Goal: Transaction & Acquisition: Purchase product/service

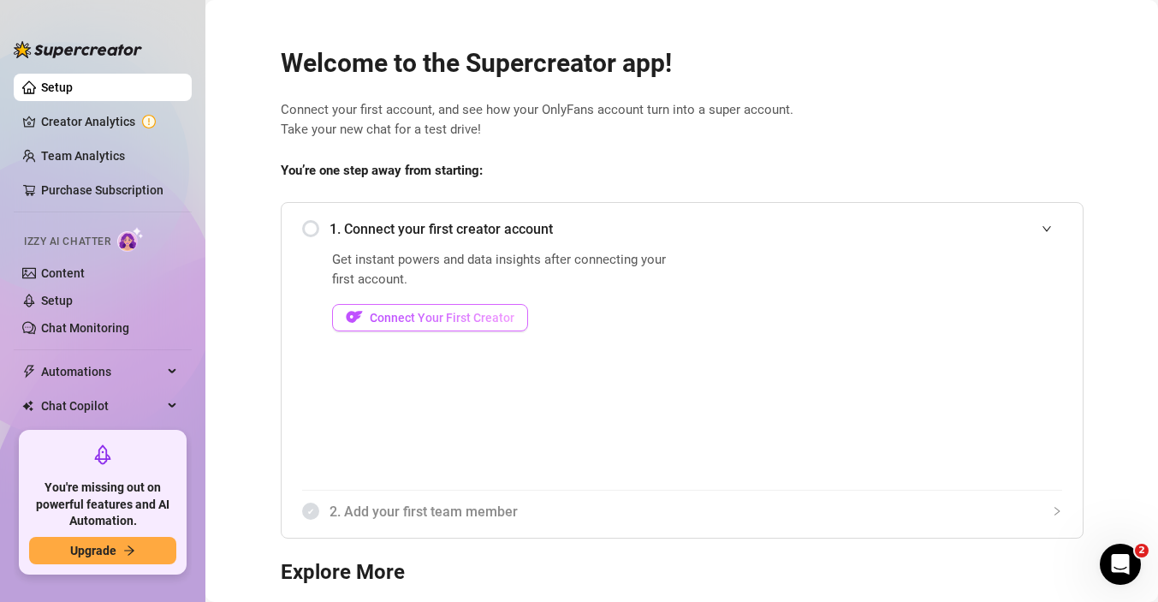
click at [422, 323] on span "Connect Your First Creator" at bounding box center [442, 318] width 145 height 14
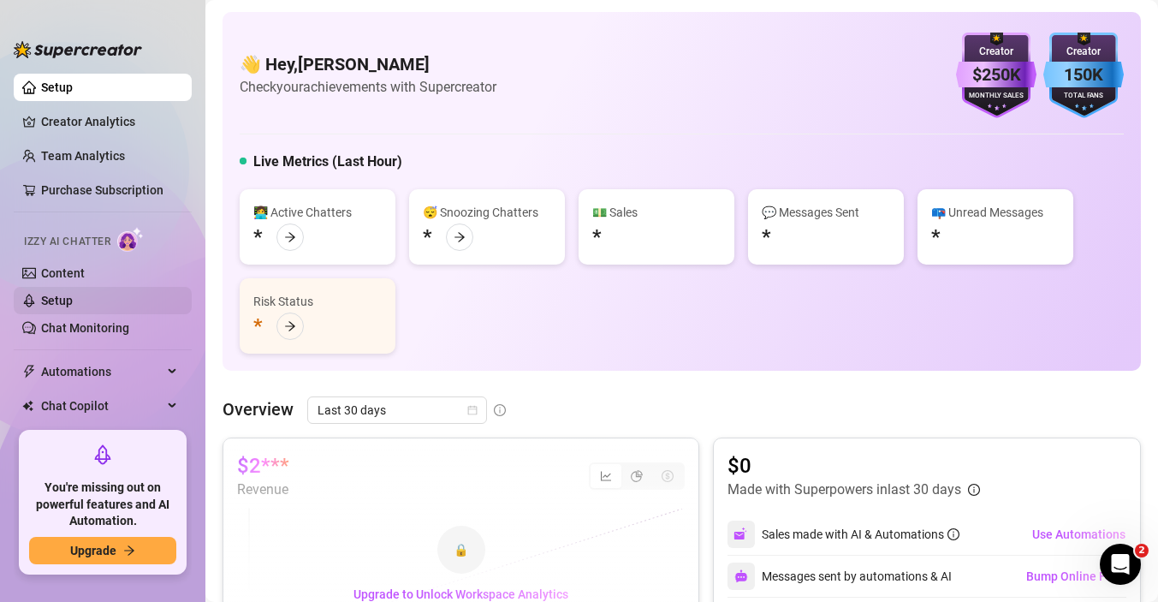
click at [73, 301] on link "Setup" at bounding box center [57, 301] width 32 height 14
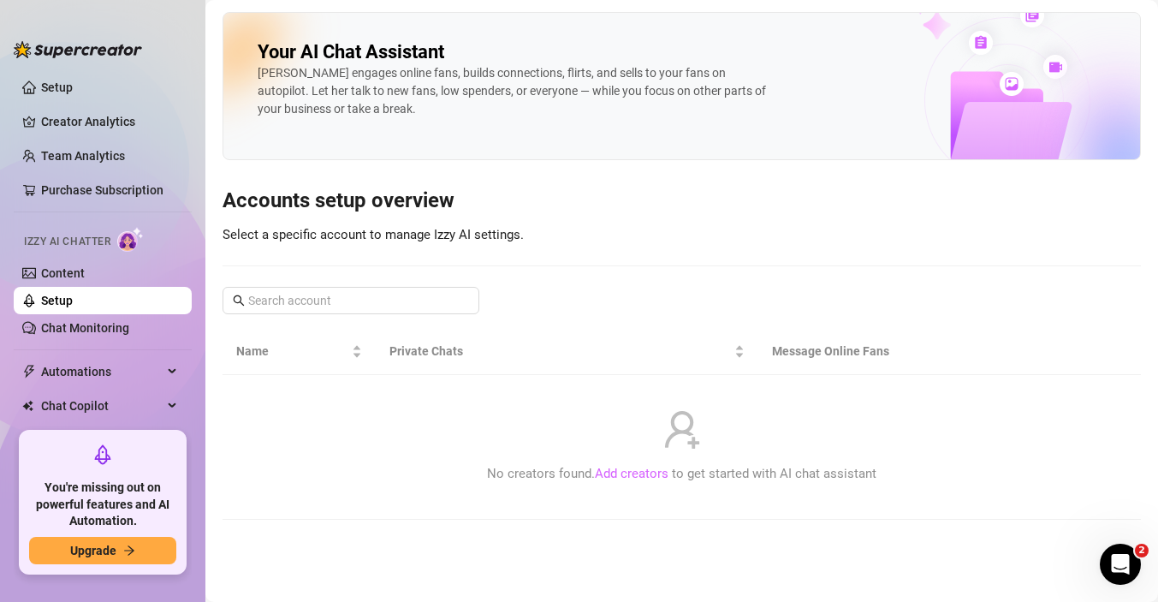
click at [623, 473] on link "Add creators" at bounding box center [632, 473] width 74 height 15
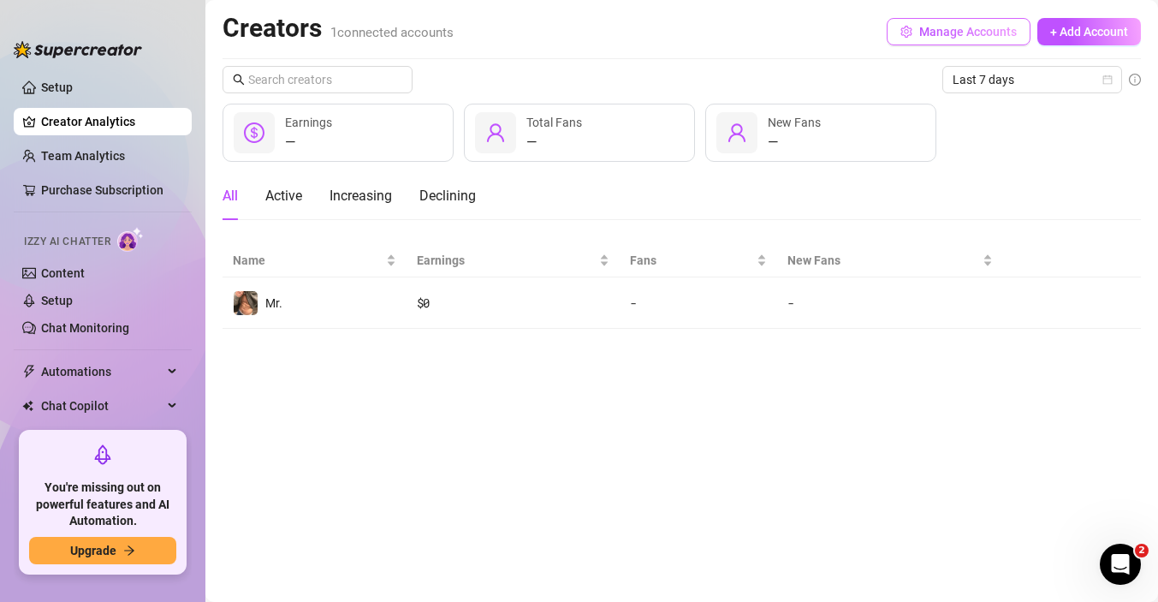
click at [973, 34] on span "Manage Accounts" at bounding box center [969, 32] width 98 height 14
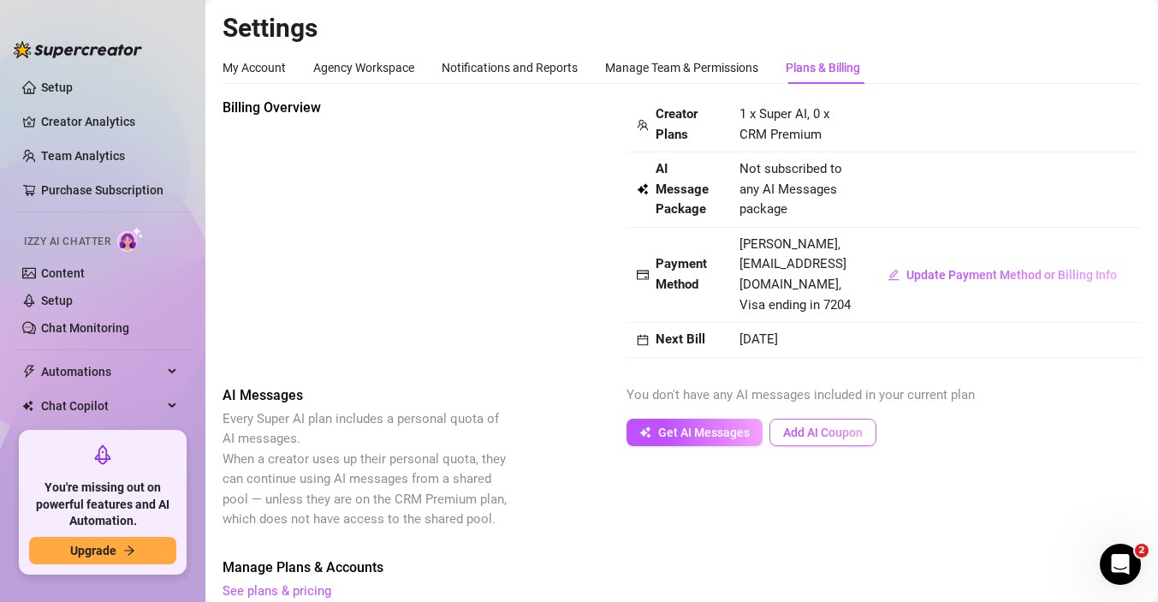
click at [811, 426] on span "Add AI Coupon" at bounding box center [823, 433] width 80 height 14
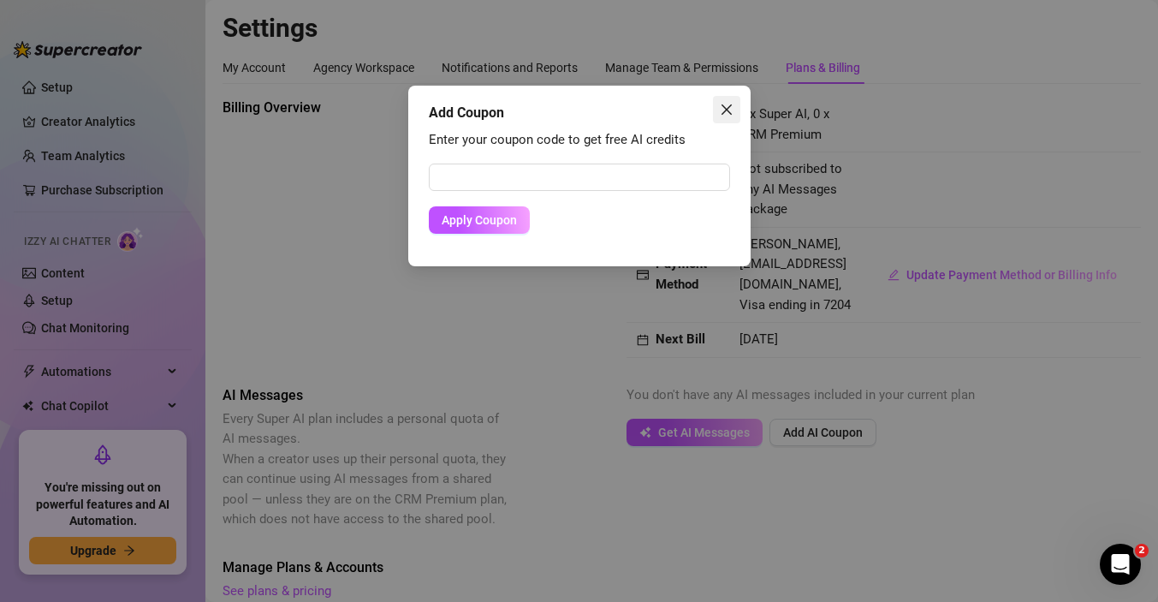
click at [720, 99] on button "Close" at bounding box center [726, 109] width 27 height 27
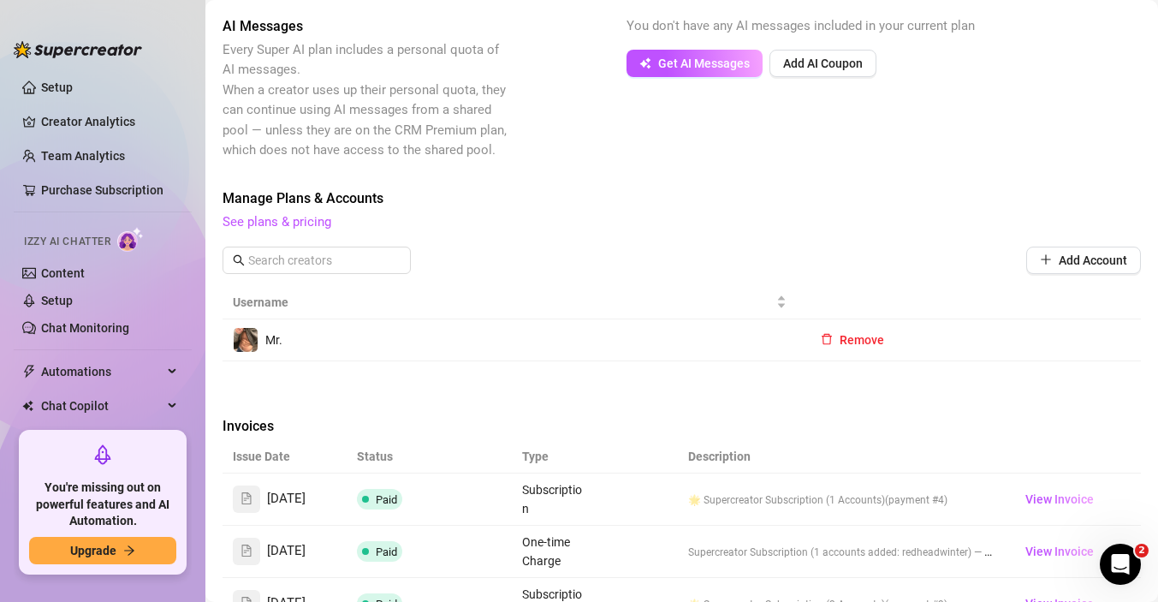
scroll to position [369, 0]
click at [283, 223] on link "See plans & pricing" at bounding box center [277, 221] width 109 height 15
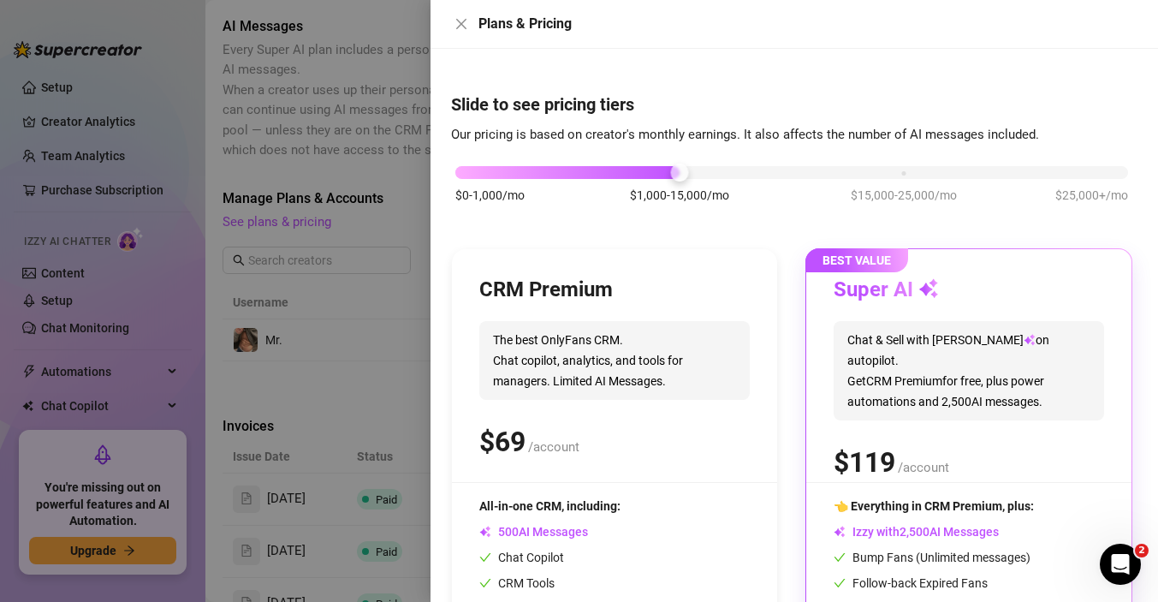
scroll to position [157, 0]
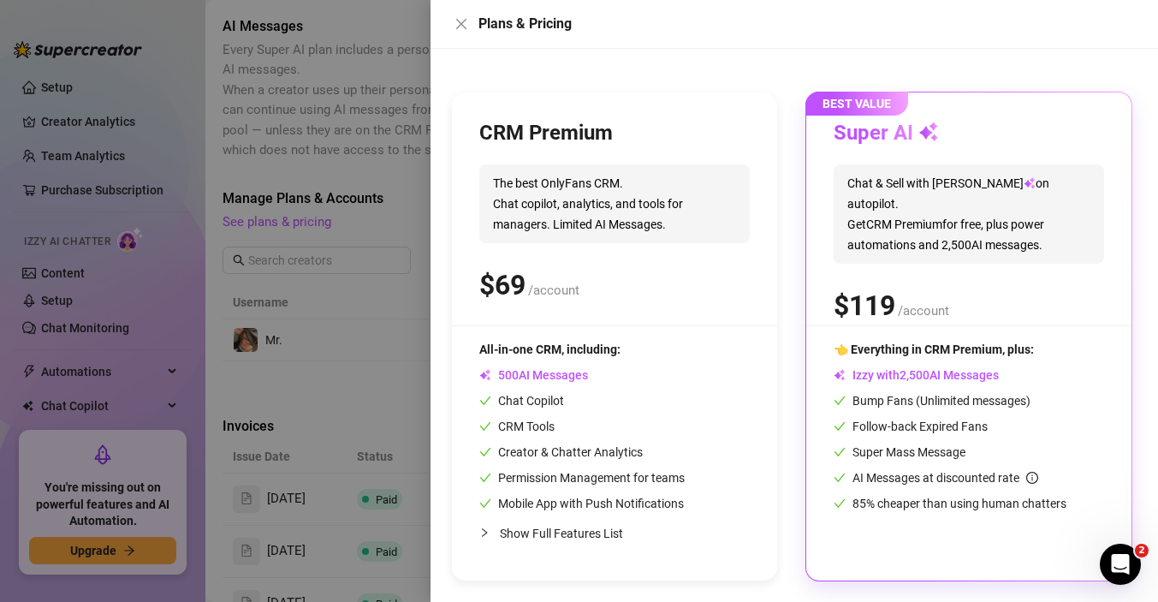
click at [880, 390] on div "👈 Everything in CRM Premium, plus: Izzy with AI Messages Bump Fans (Unlimited m…" at bounding box center [969, 426] width 271 height 173
click at [965, 236] on span "0 1 2 3 4 5 6 7 8 9 , 0 1 2 3 4 5 6 7 8 9 0 1 2 3 4 5 6 7 8 9 0 1 2 3 4 5 6 7 8…" at bounding box center [957, 245] width 42 height 18
click at [868, 145] on h3 "Super AI" at bounding box center [886, 133] width 105 height 27
click at [218, 424] on div at bounding box center [579, 301] width 1158 height 602
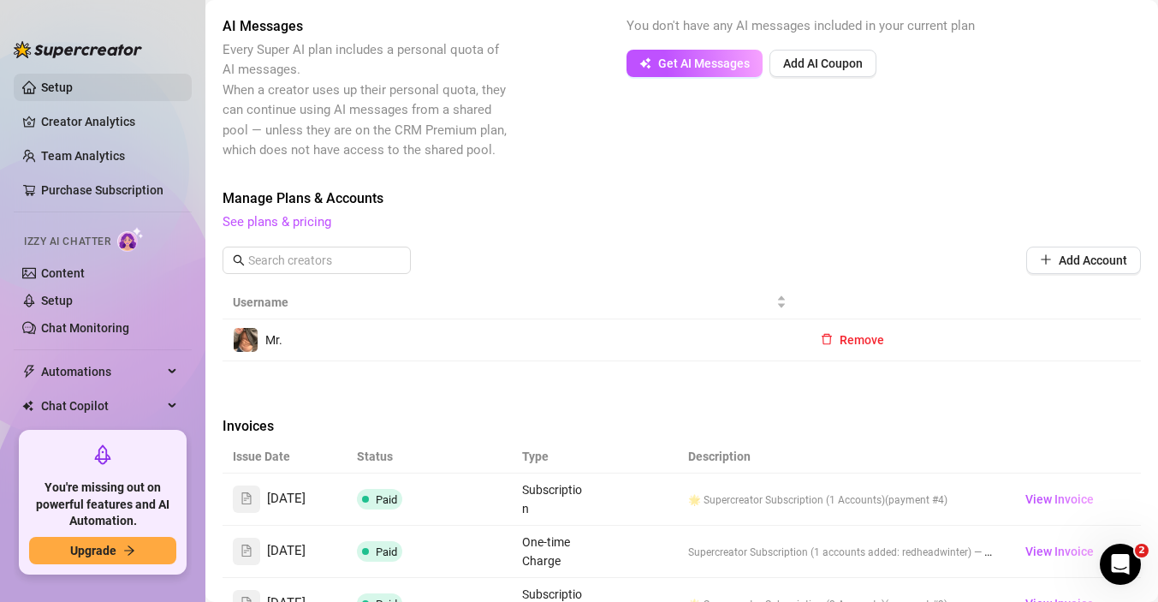
click at [56, 85] on link "Setup" at bounding box center [57, 87] width 32 height 14
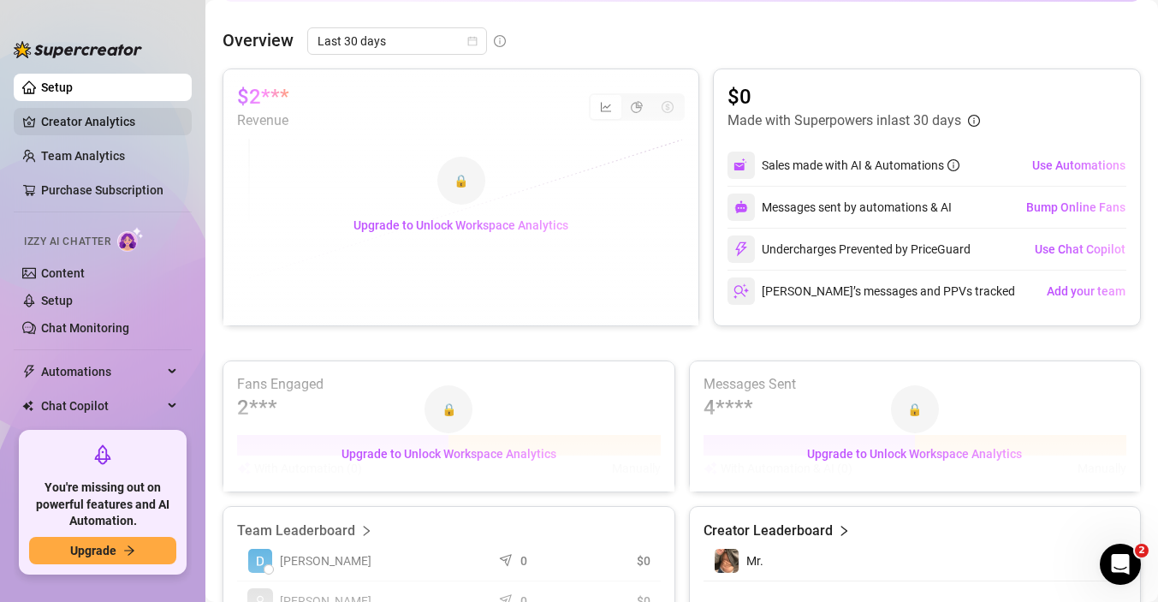
click at [86, 116] on link "Creator Analytics" at bounding box center [109, 121] width 137 height 27
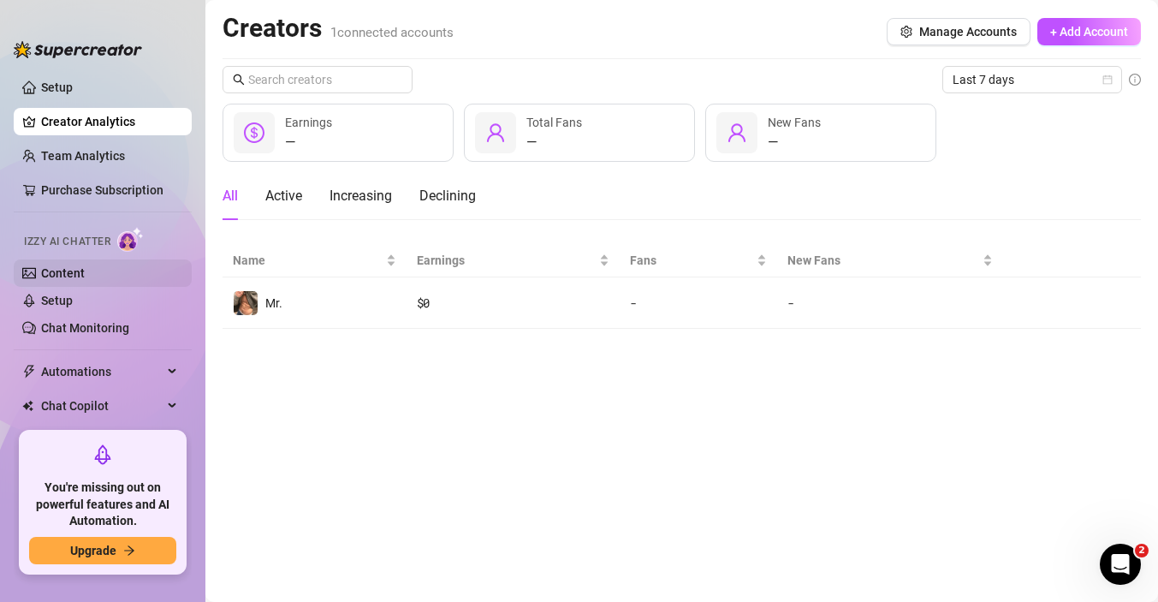
click at [70, 278] on link "Content" at bounding box center [63, 273] width 44 height 14
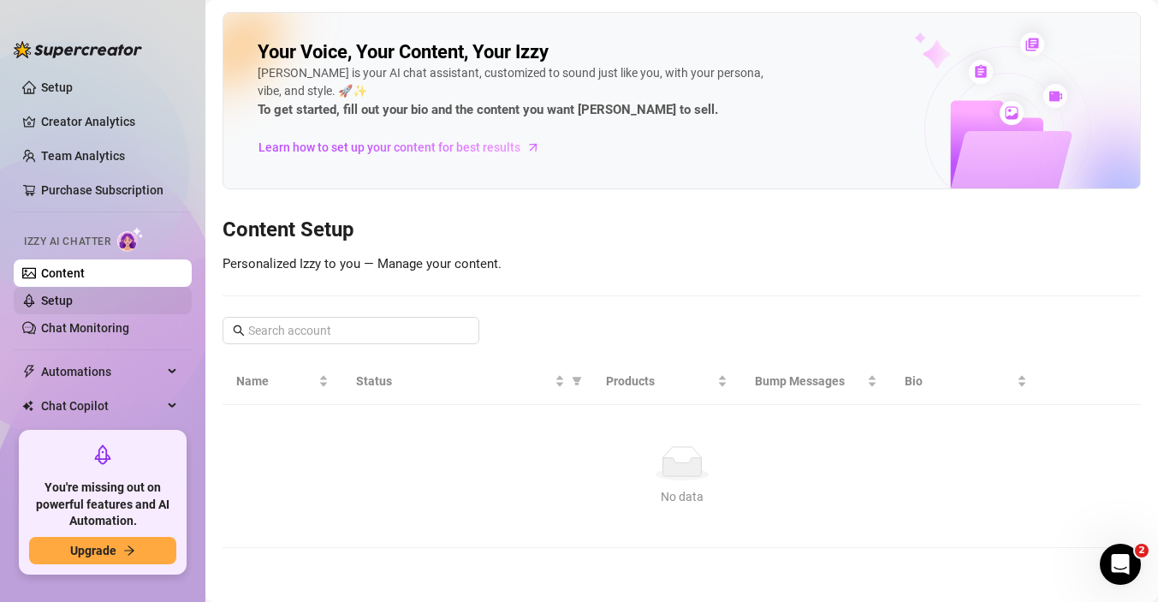
click at [54, 298] on link "Setup" at bounding box center [57, 301] width 32 height 14
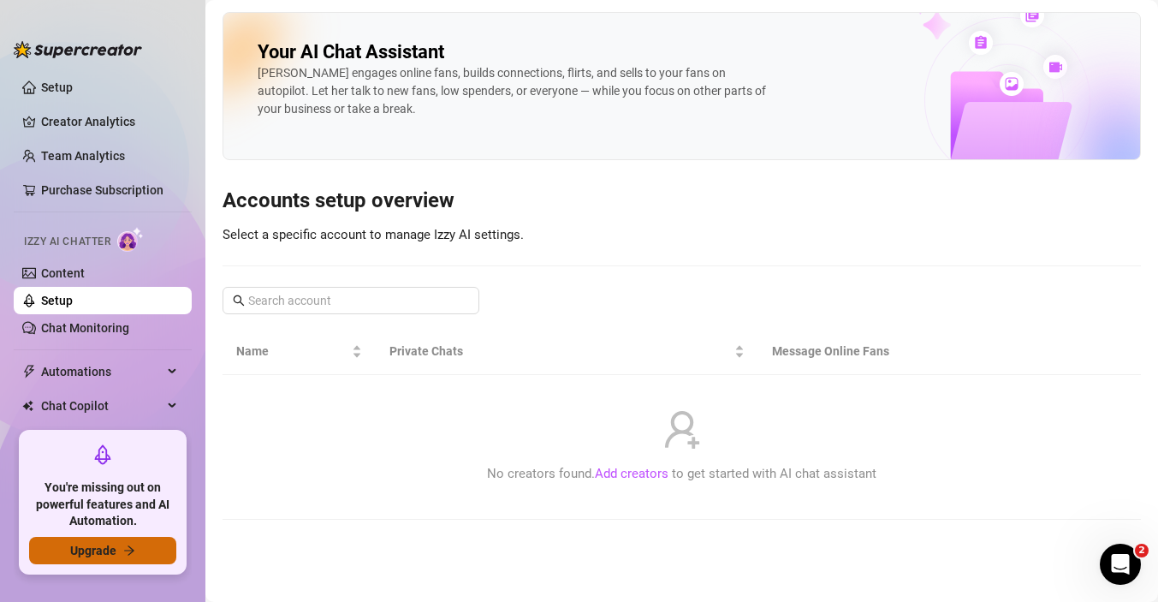
click at [85, 551] on span "Upgrade" at bounding box center [93, 551] width 46 height 14
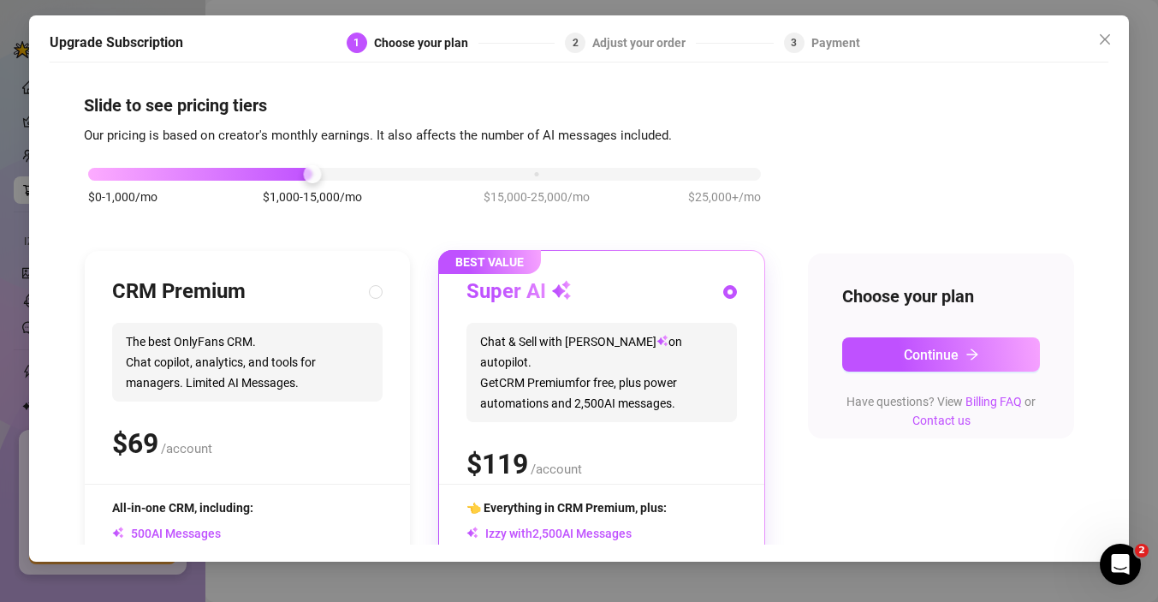
scroll to position [195, 0]
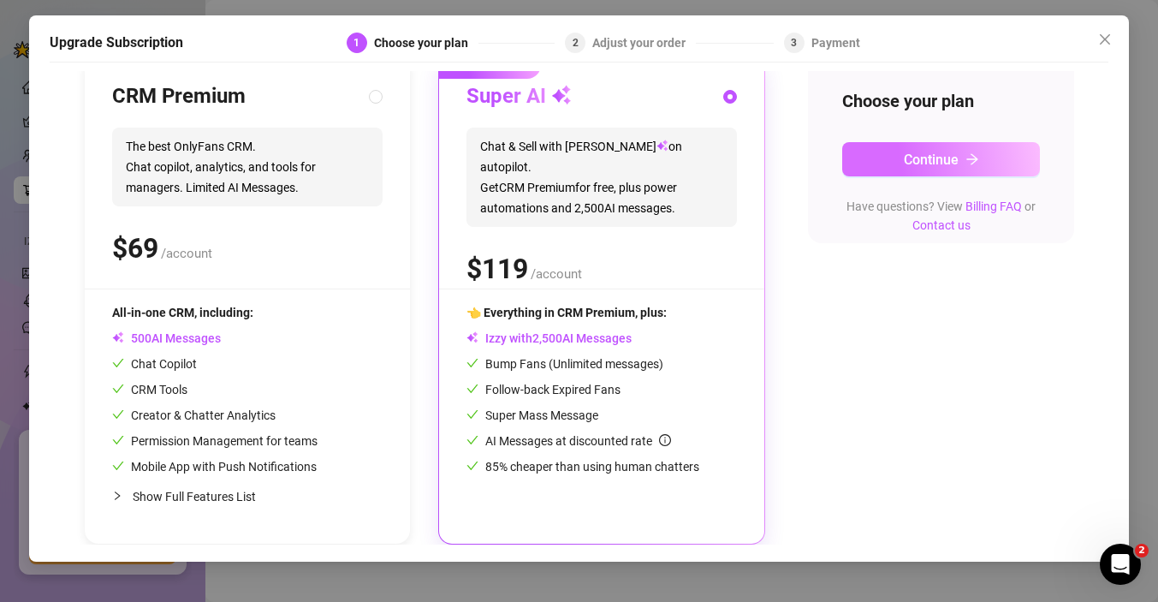
click at [953, 173] on button "Continue" at bounding box center [941, 159] width 198 height 34
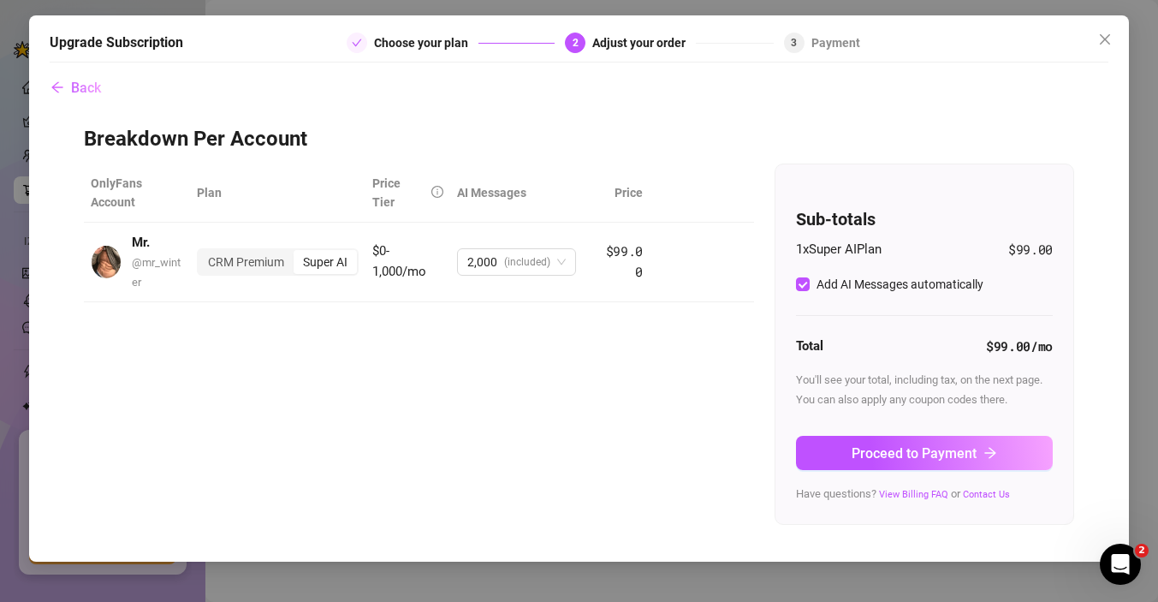
scroll to position [0, 0]
click at [858, 452] on span "Proceed to Payment" at bounding box center [914, 453] width 125 height 16
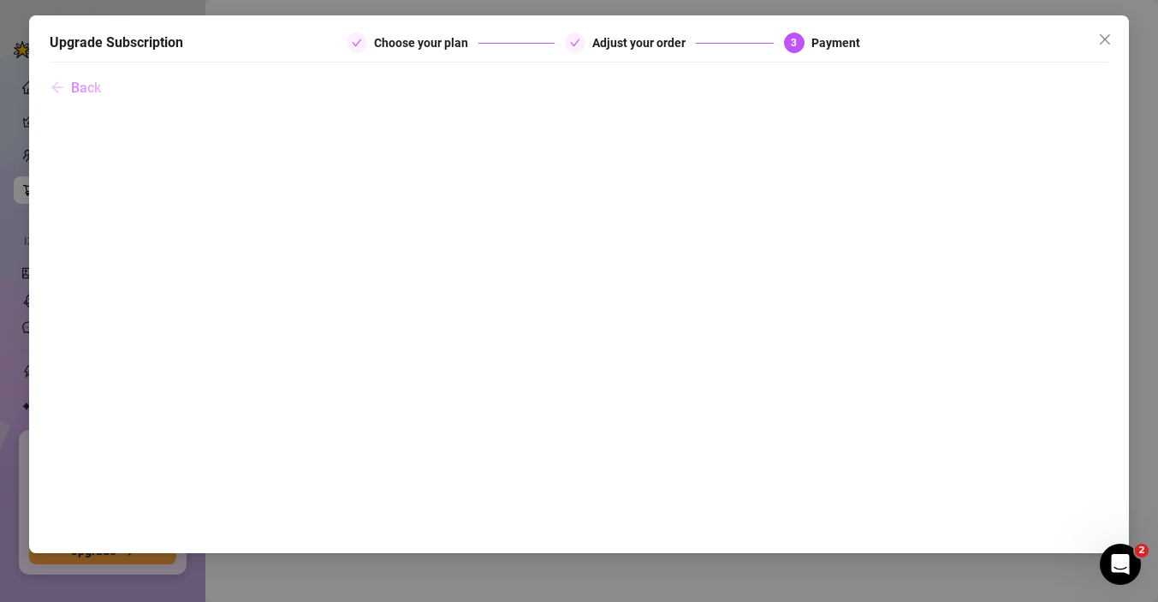
click at [50, 88] on button "Back" at bounding box center [76, 88] width 52 height 34
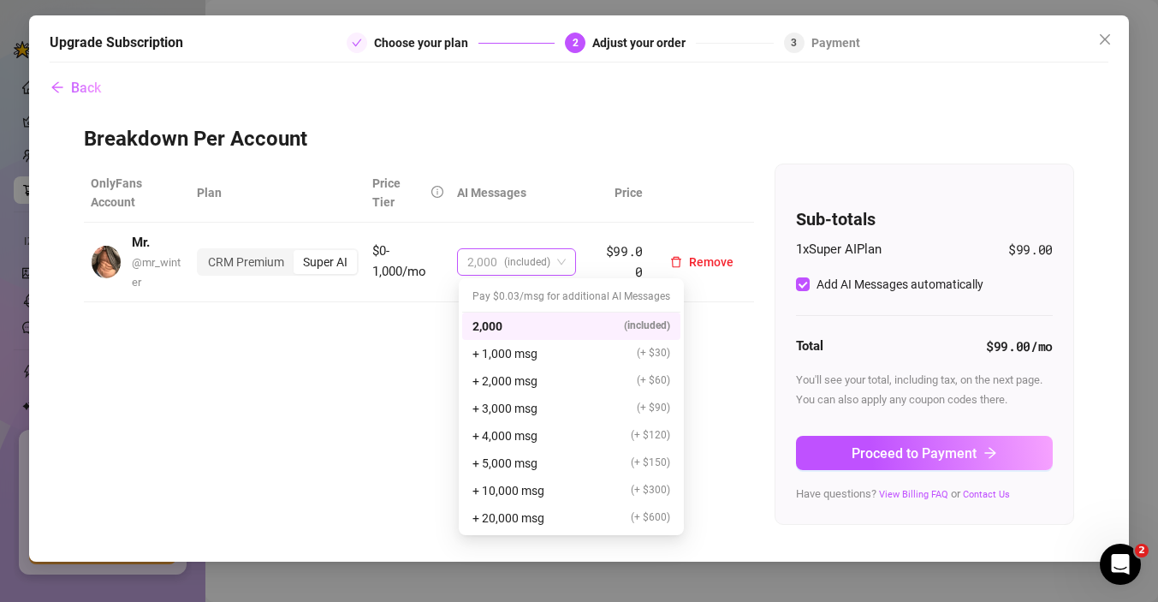
click at [552, 255] on span "2,000 (included)" at bounding box center [516, 262] width 98 height 26
